Goal: Obtain resource: Obtain resource

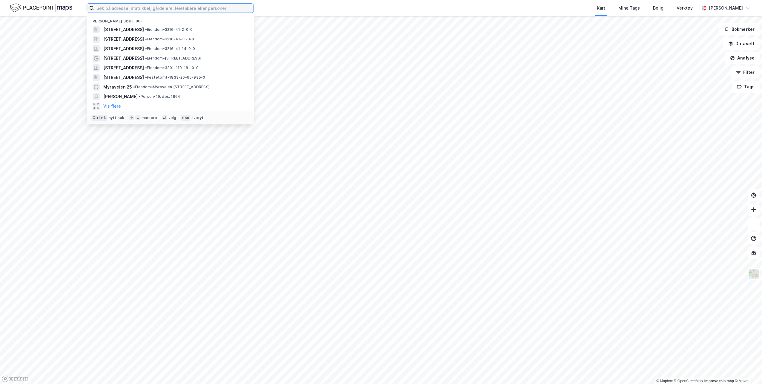
click at [186, 6] on input at bounding box center [174, 8] width 160 height 9
click at [144, 27] on span "[STREET_ADDRESS]" at bounding box center [123, 29] width 41 height 7
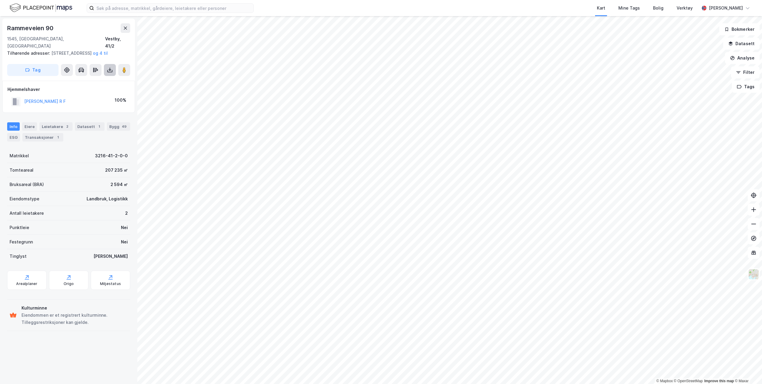
click at [112, 71] on icon at bounding box center [110, 71] width 5 height 2
click at [93, 81] on div "Last ned grunnbok" at bounding box center [80, 81] width 35 height 5
click at [111, 67] on icon at bounding box center [110, 70] width 6 height 6
click at [98, 79] on div "Last ned grunnbok" at bounding box center [80, 81] width 35 height 5
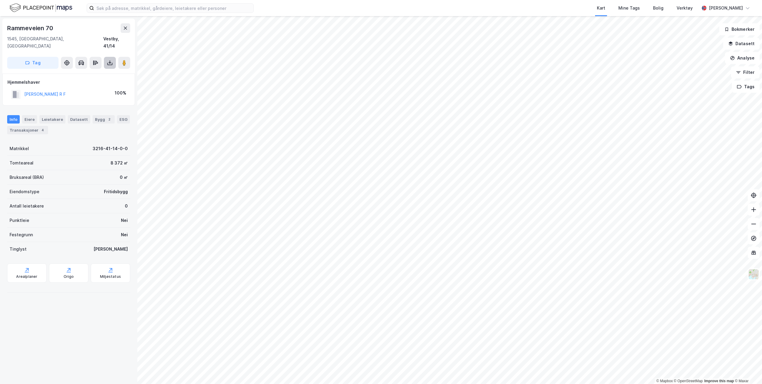
click at [108, 60] on icon at bounding box center [110, 63] width 6 height 6
click at [93, 72] on div "Last ned grunnbok" at bounding box center [80, 74] width 35 height 5
